Goal: Task Accomplishment & Management: Complete application form

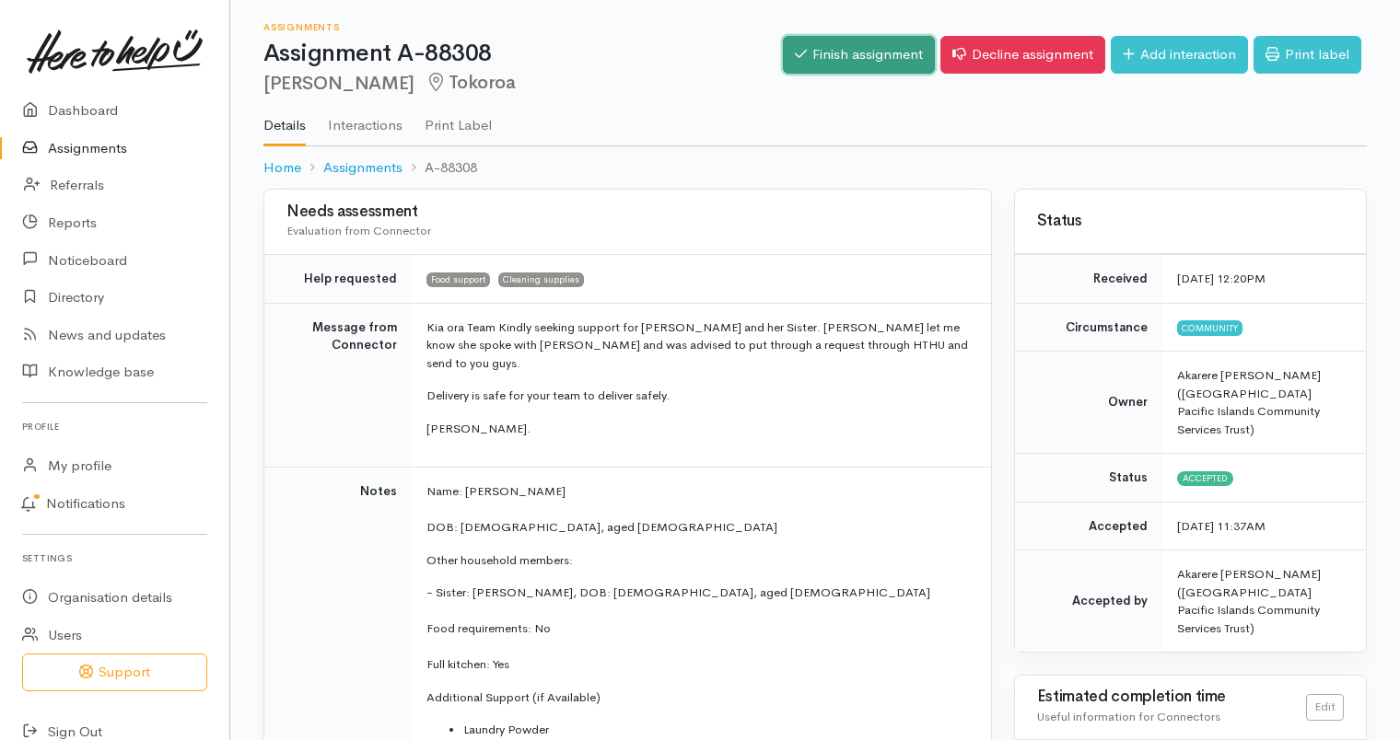
click at [855, 52] on link "Finish assignment" at bounding box center [859, 55] width 152 height 38
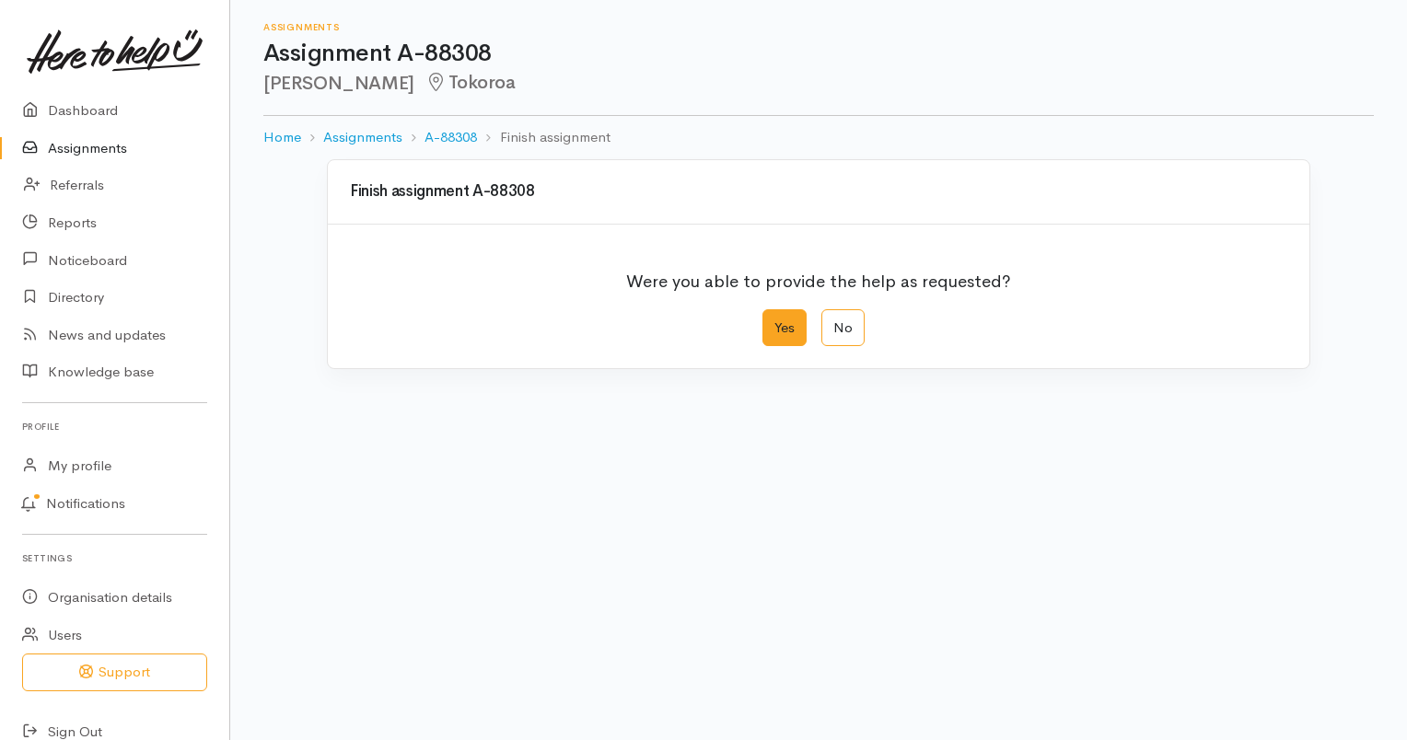
click at [781, 328] on label "Yes" at bounding box center [784, 328] width 44 height 38
click at [774, 321] on input "Yes" at bounding box center [768, 315] width 12 height 12
radio input "true"
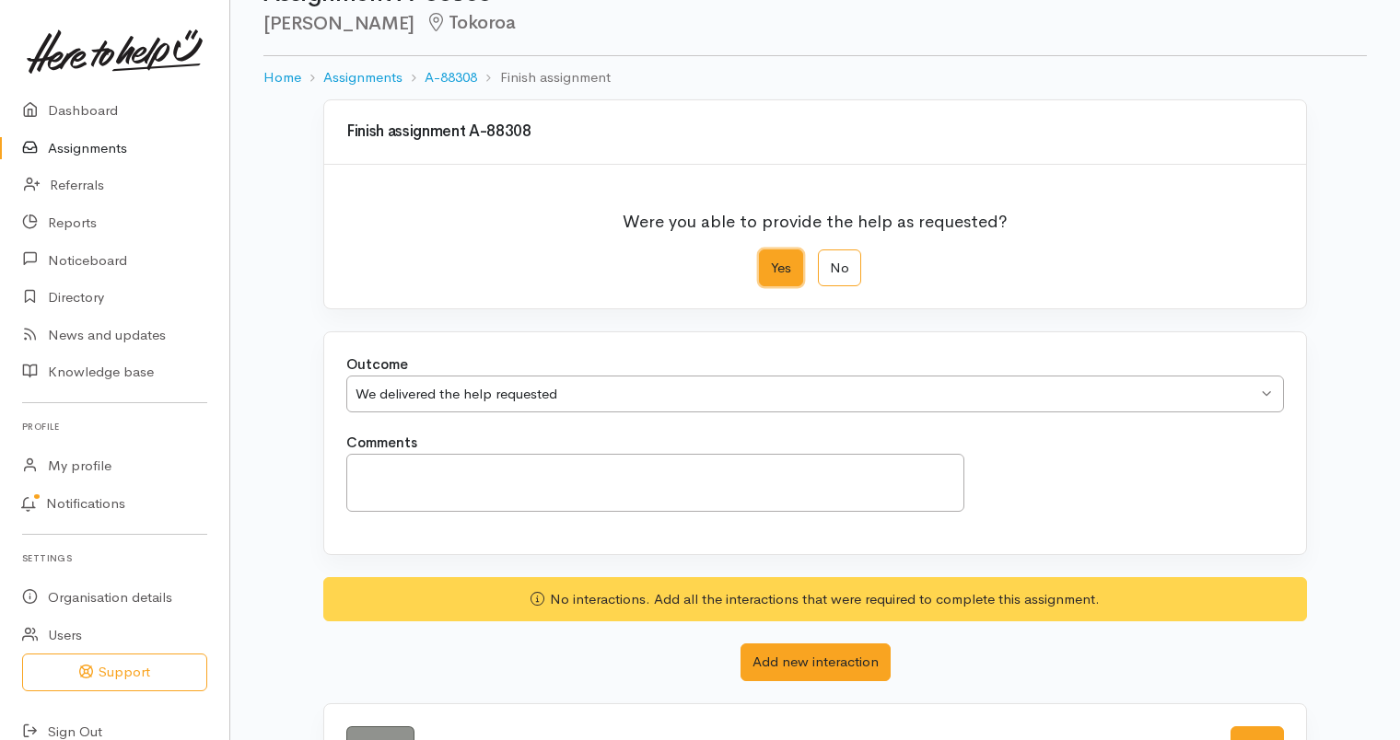
scroll to position [92, 0]
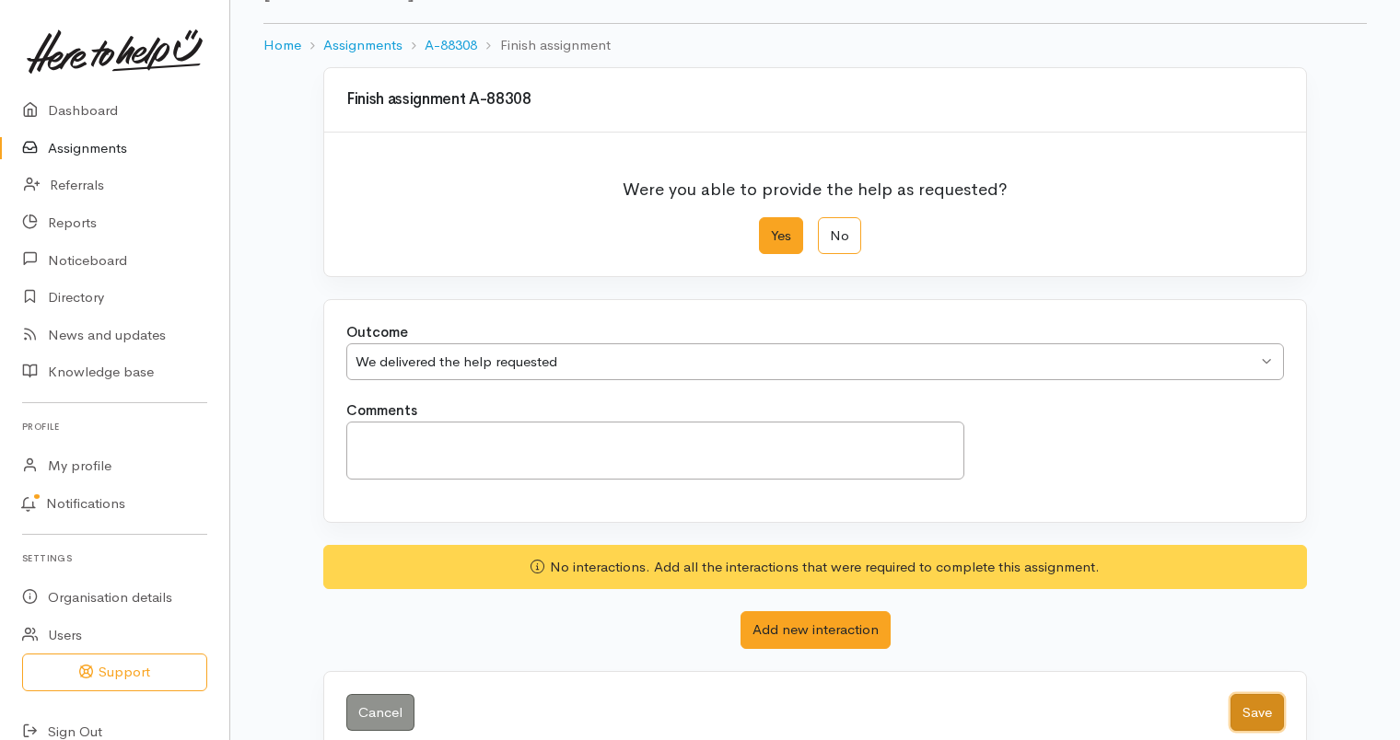
click at [1252, 711] on button "Save" at bounding box center [1256, 713] width 53 height 38
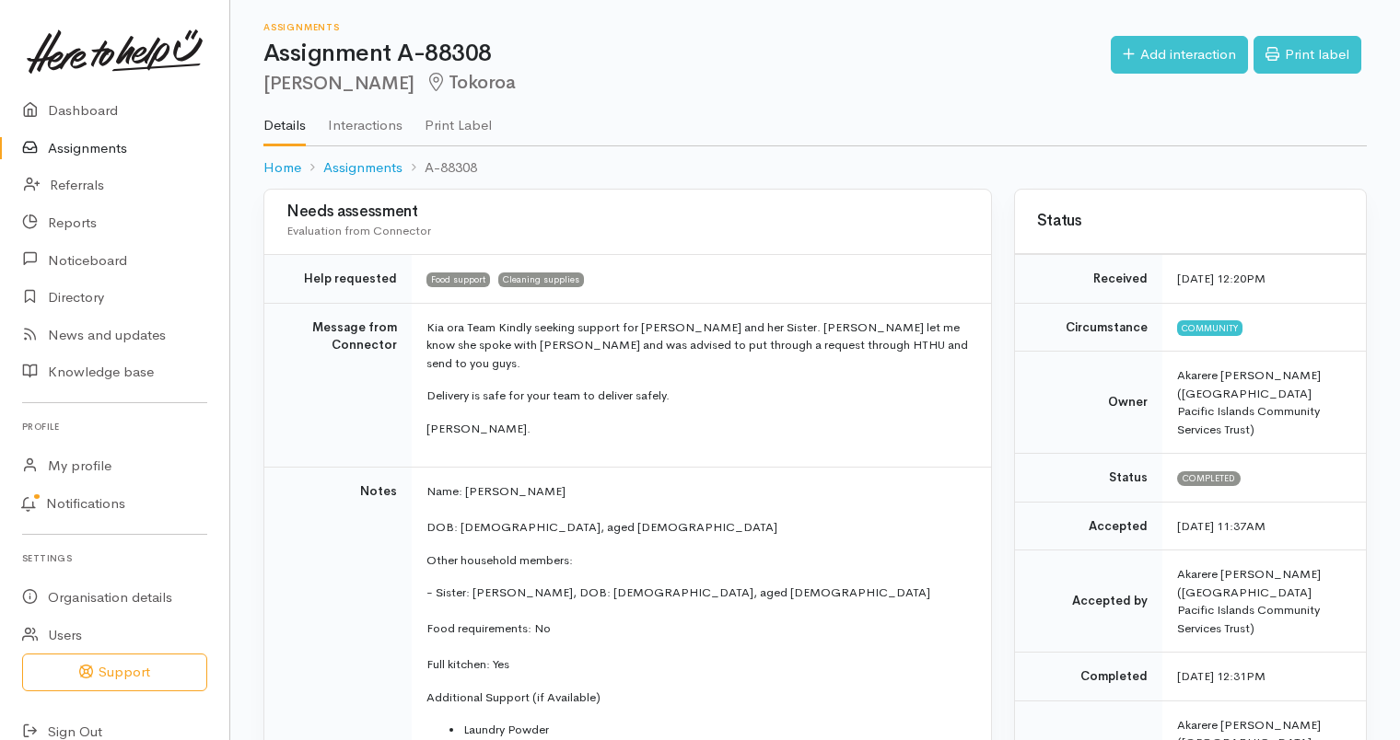
click at [70, 146] on link "Assignments" at bounding box center [114, 149] width 229 height 38
